Goal: Task Accomplishment & Management: Complete application form

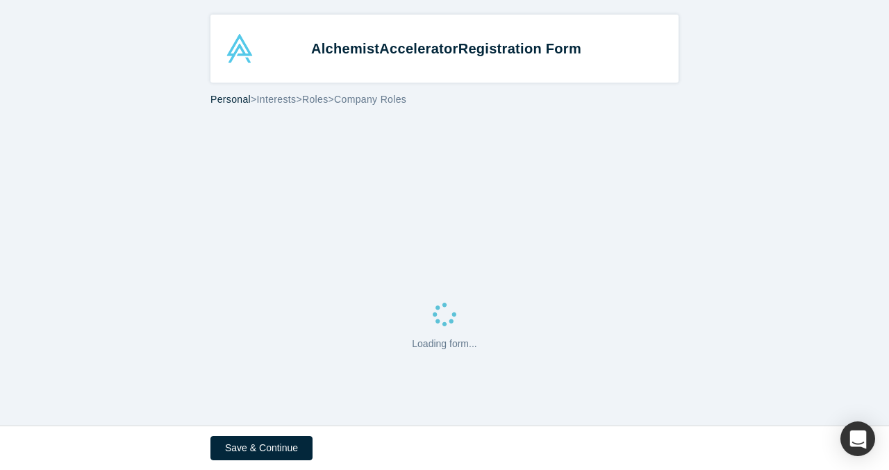
select select "GB"
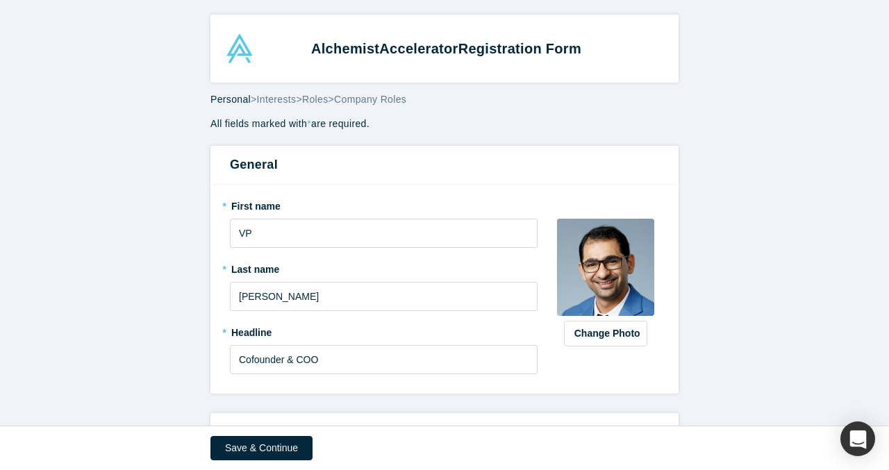
scroll to position [792, 0]
